Goal: Share content: Share content

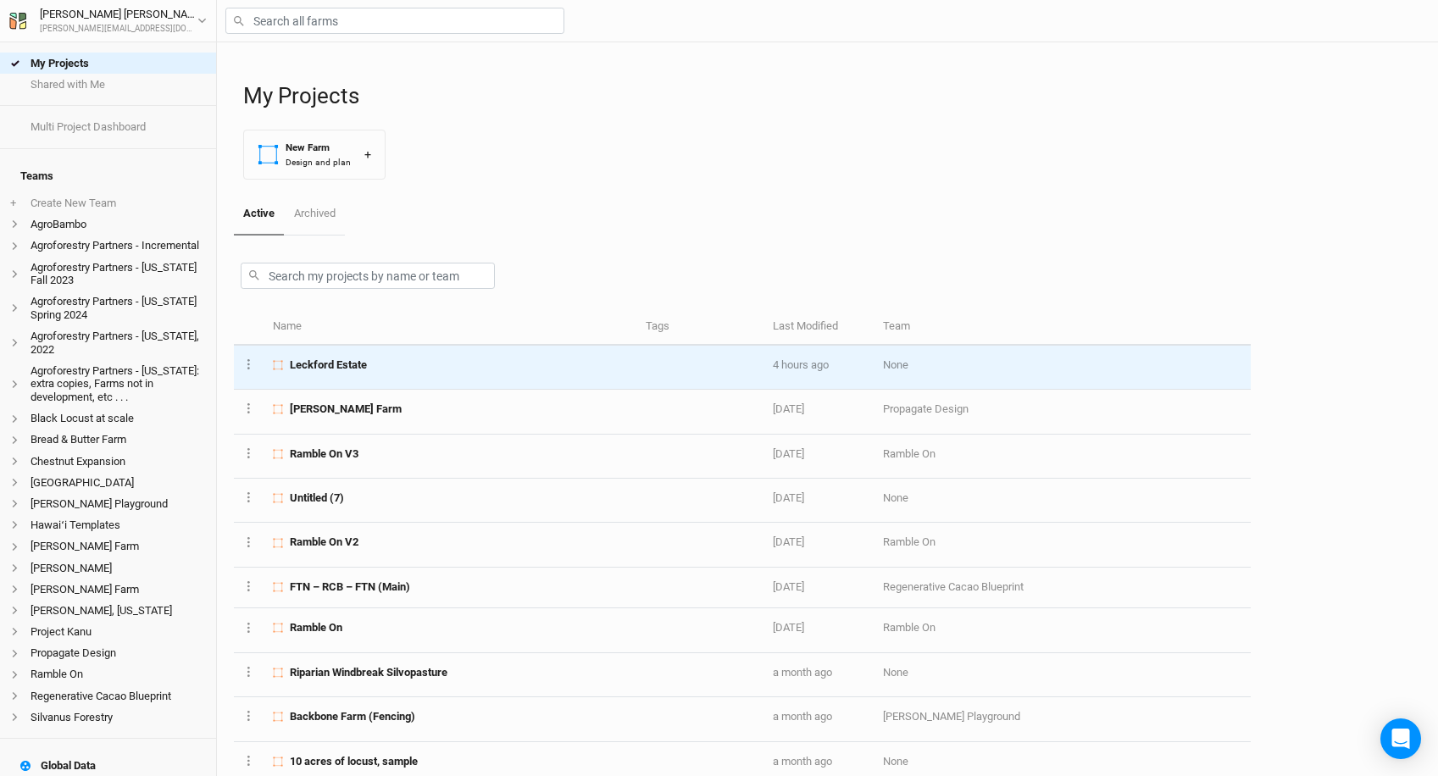
click at [404, 374] on td "Leckford Estate" at bounding box center [450, 368] width 372 height 44
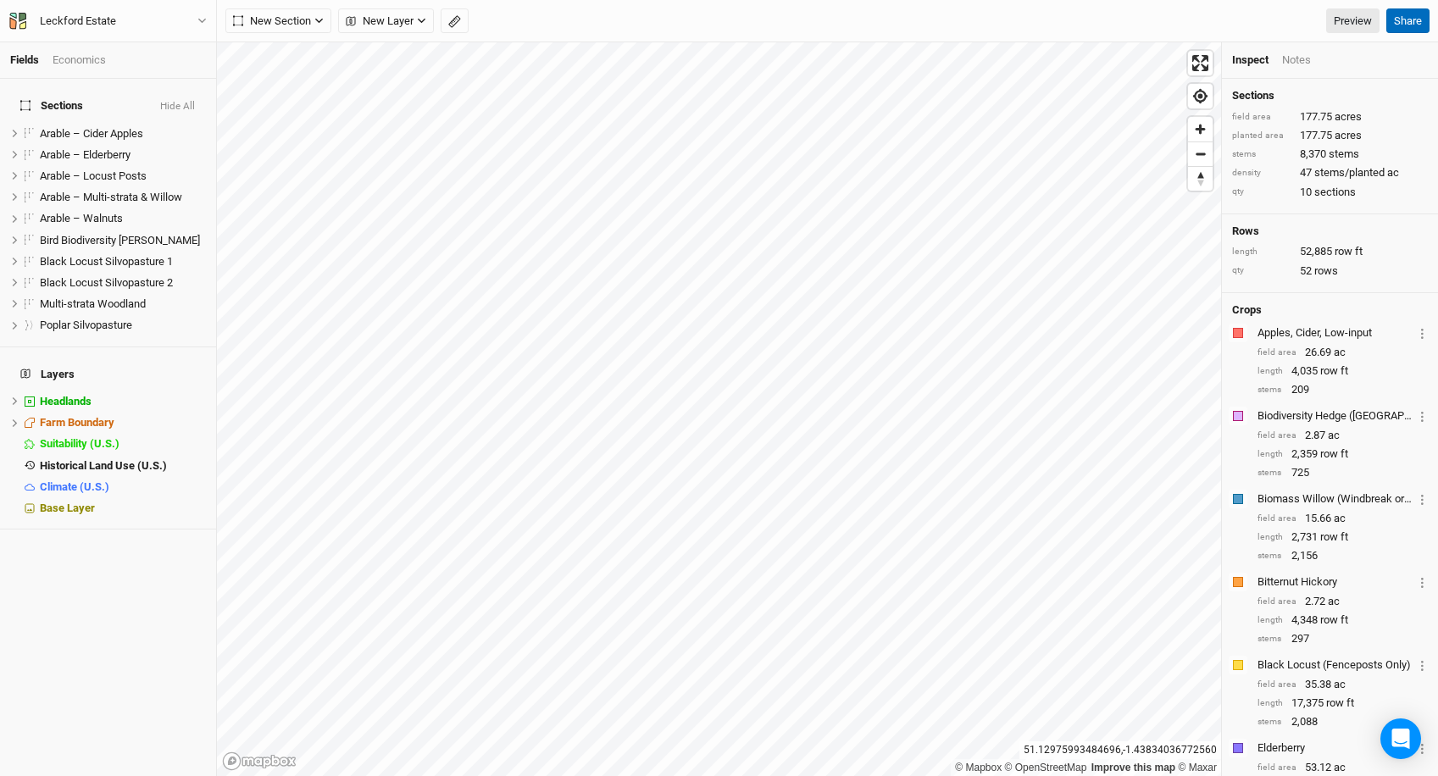
click at [1409, 27] on button "Share" at bounding box center [1407, 20] width 43 height 25
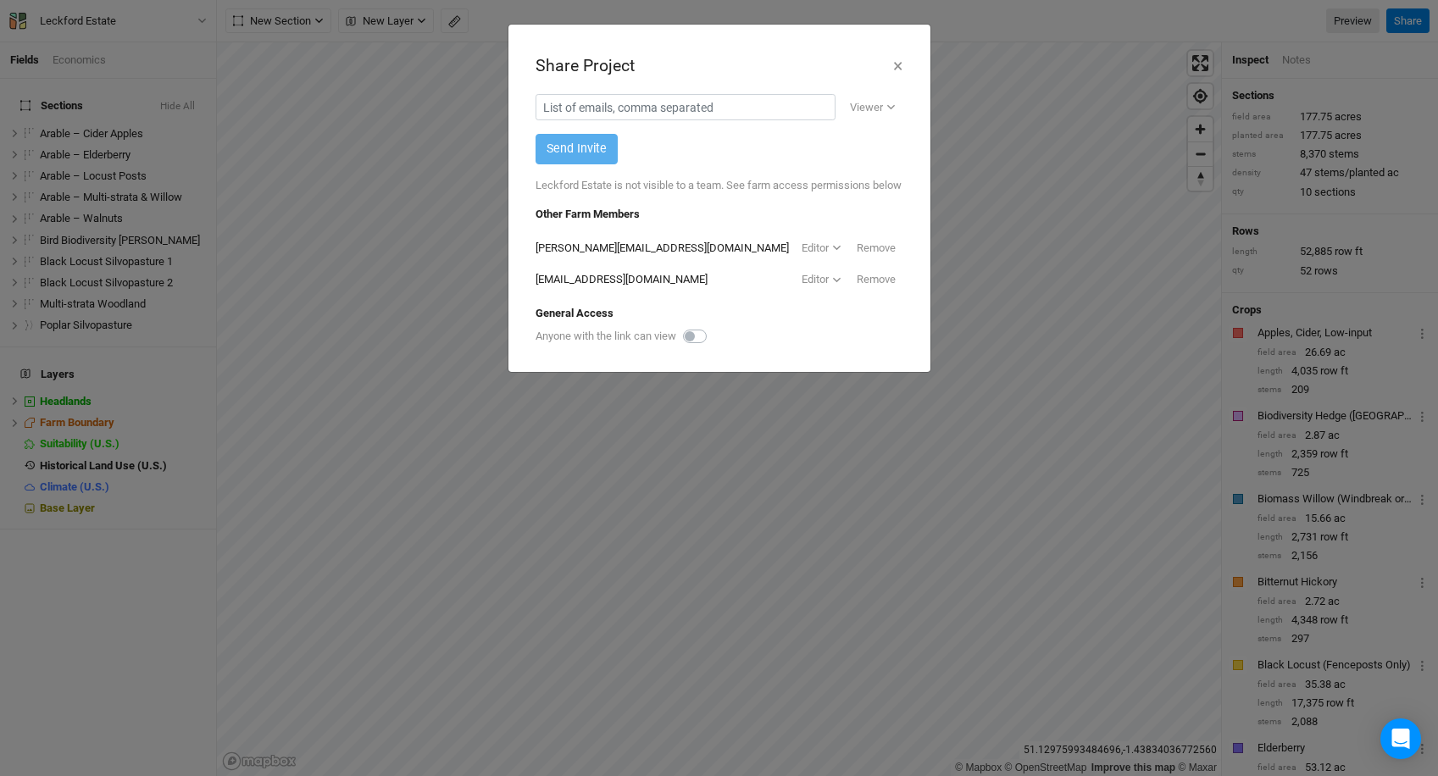
click at [713, 326] on label at bounding box center [713, 326] width 0 height 0
click at [689, 343] on input "checkbox" at bounding box center [690, 334] width 14 height 17
checkbox input "true"
click at [858, 346] on div "Copy link" at bounding box center [865, 337] width 60 height 17
click at [900, 69] on button "×" at bounding box center [897, 66] width 11 height 29
